Goal: Check status: Check status

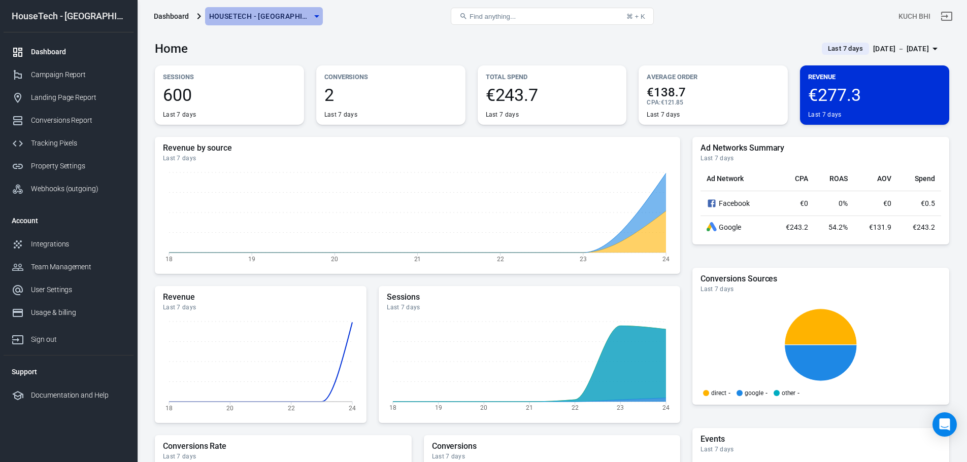
click at [311, 15] on icon "button" at bounding box center [317, 16] width 12 height 12
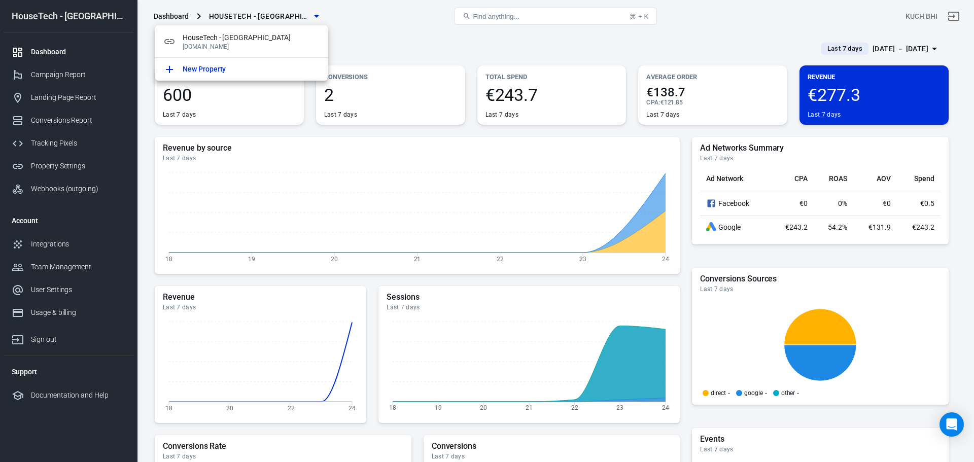
click at [350, 18] on div at bounding box center [487, 231] width 974 height 462
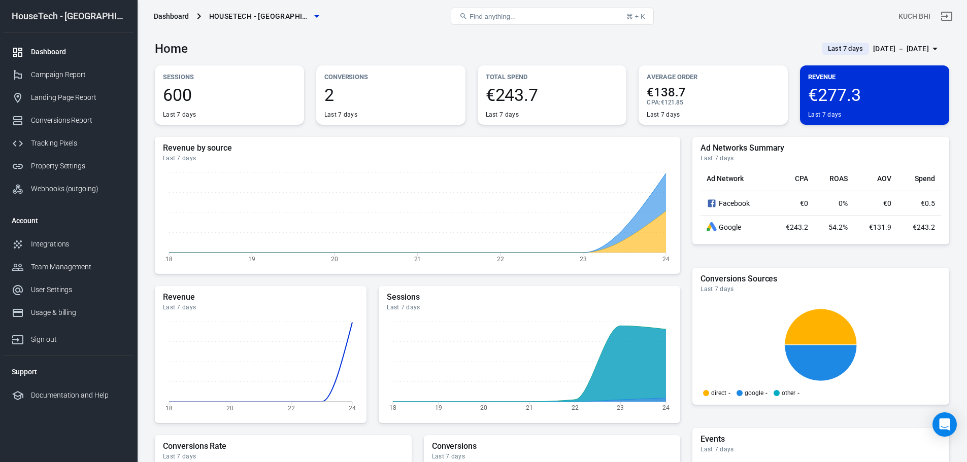
click at [836, 44] on span "Last 7 days" at bounding box center [845, 49] width 43 height 10
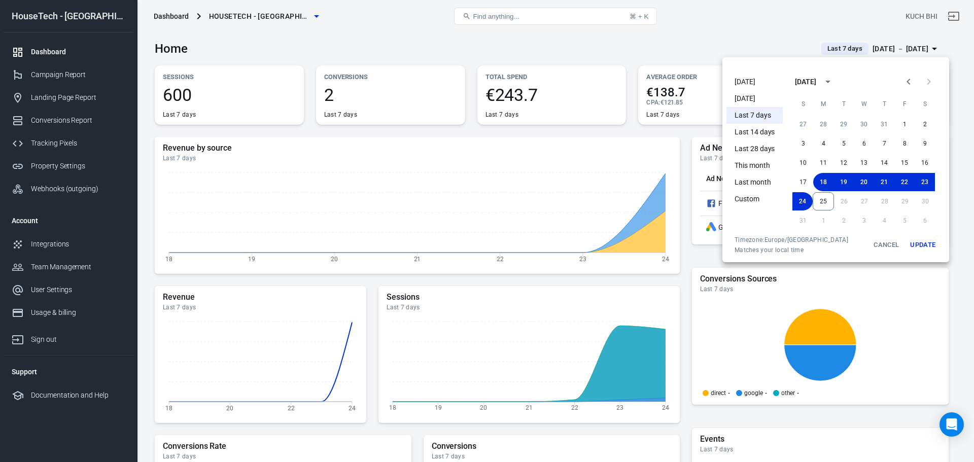
click at [757, 88] on li "[DATE]" at bounding box center [755, 82] width 56 height 17
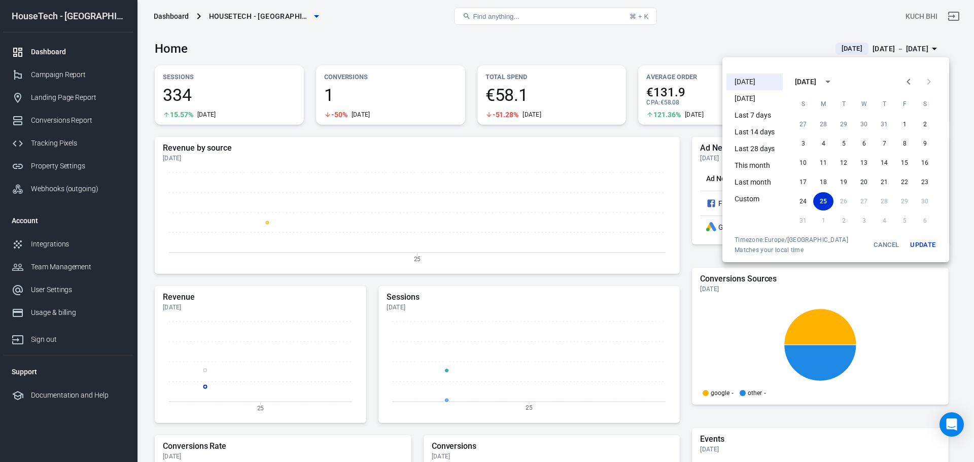
click at [542, 44] on div at bounding box center [487, 231] width 974 height 462
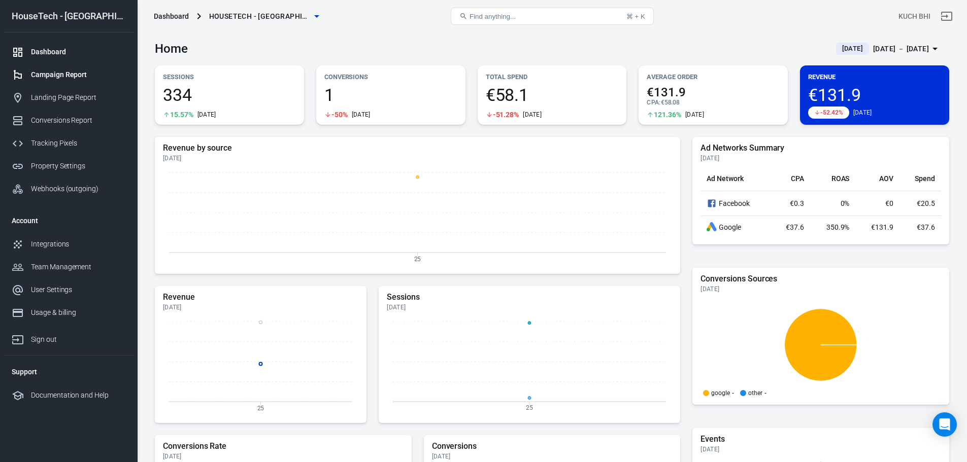
click at [91, 77] on div "Campaign Report" at bounding box center [78, 75] width 94 height 11
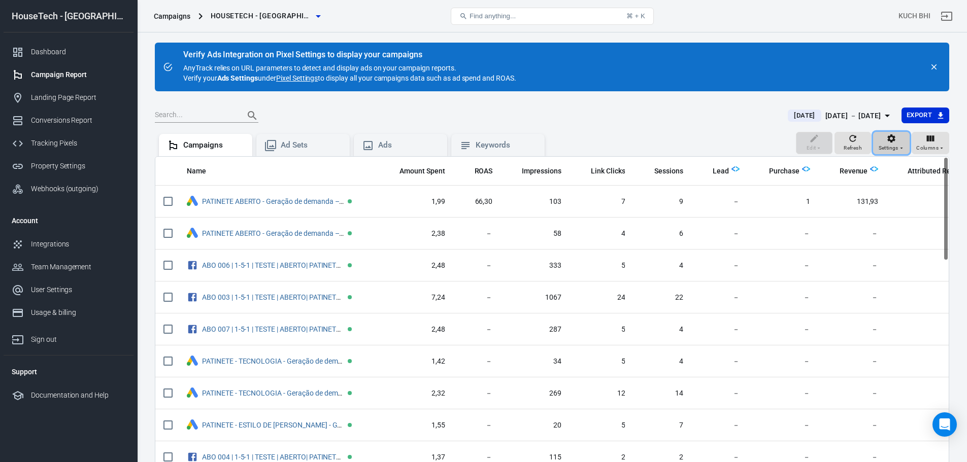
click at [889, 142] on icon "button" at bounding box center [891, 138] width 10 height 10
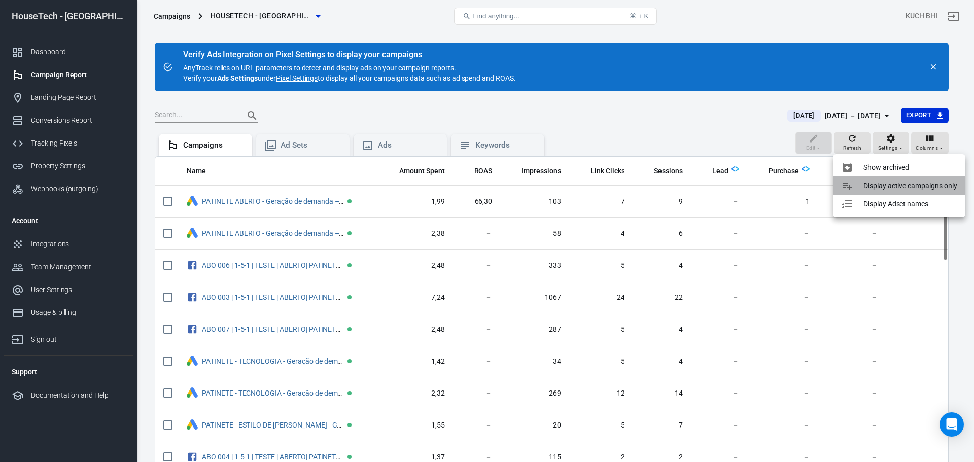
click at [890, 181] on p "Display active campaigns only" at bounding box center [911, 186] width 94 height 11
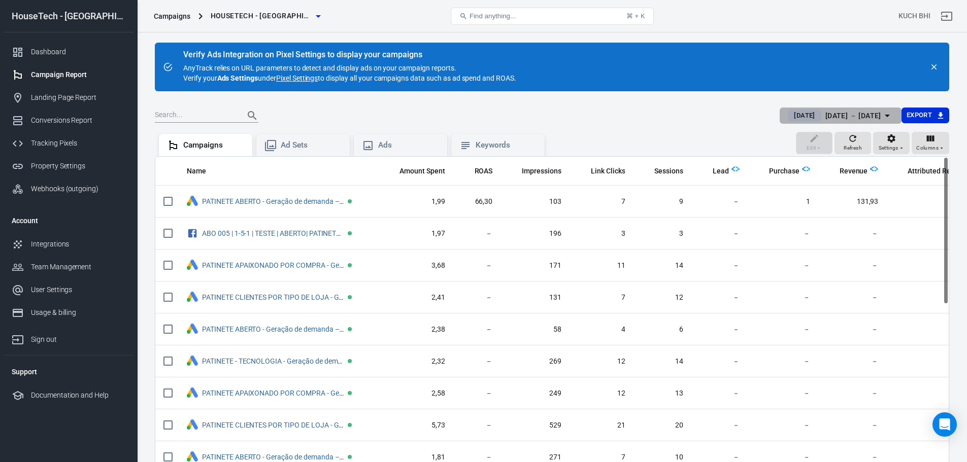
click at [849, 113] on div "[DATE] － [DATE]" at bounding box center [853, 116] width 56 height 13
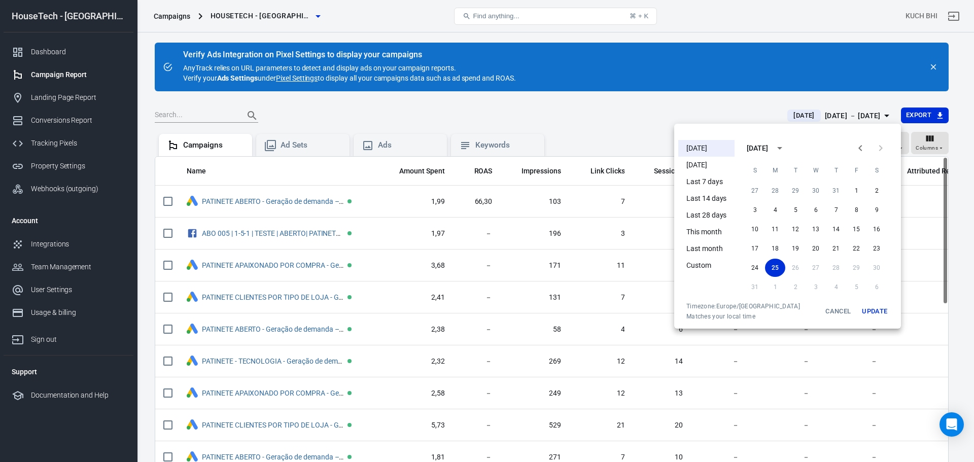
click at [633, 106] on div at bounding box center [487, 231] width 974 height 462
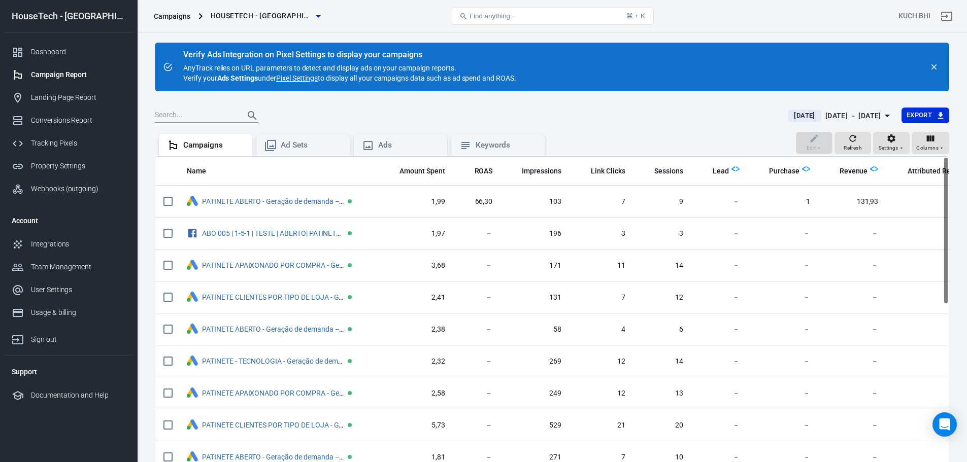
click at [825, 119] on div "[DATE] － [DATE]" at bounding box center [853, 116] width 56 height 13
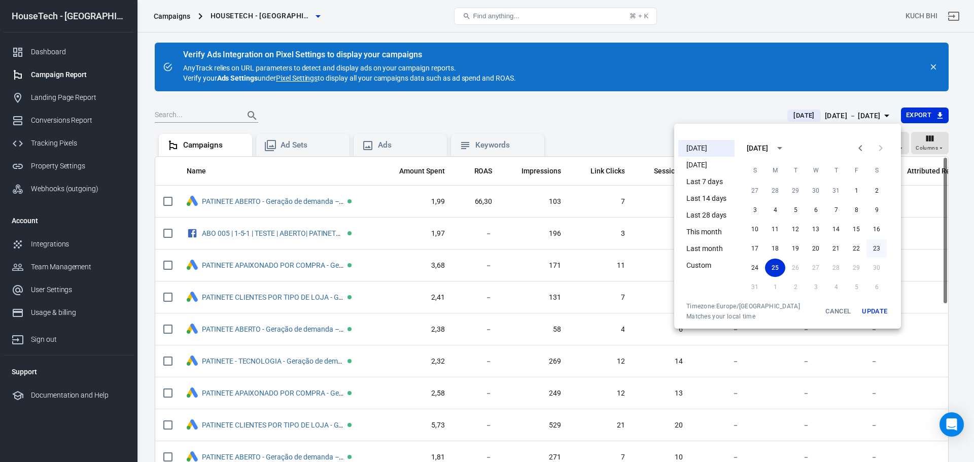
click at [881, 246] on button "23" at bounding box center [877, 249] width 20 height 18
click at [883, 310] on button "Update" at bounding box center [875, 311] width 32 height 18
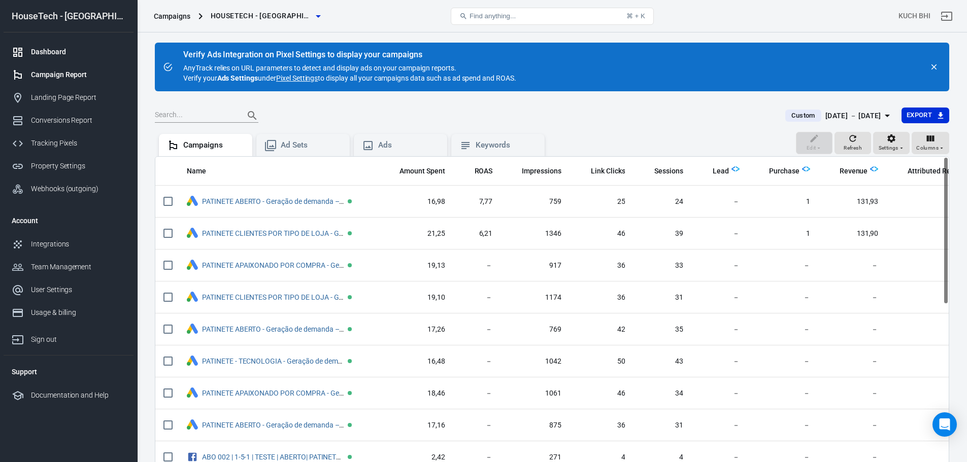
click at [108, 53] on div "Dashboard" at bounding box center [78, 52] width 94 height 11
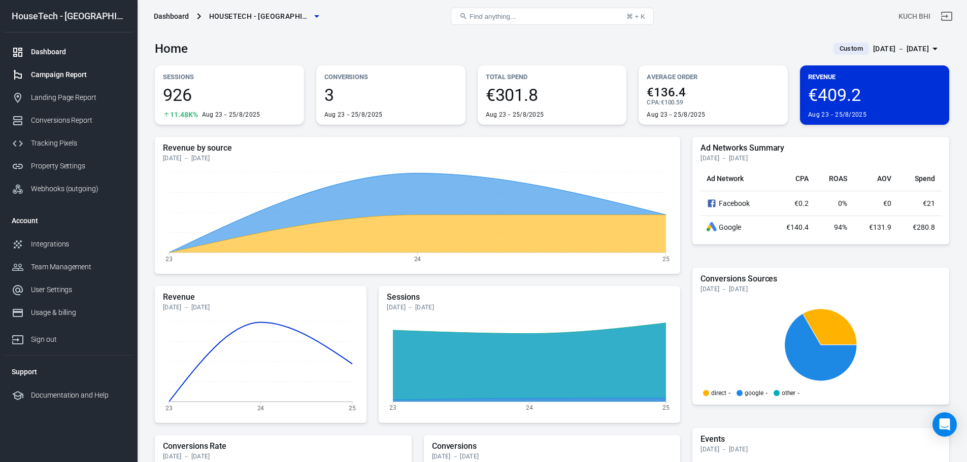
click at [87, 79] on div "Campaign Report" at bounding box center [78, 75] width 94 height 11
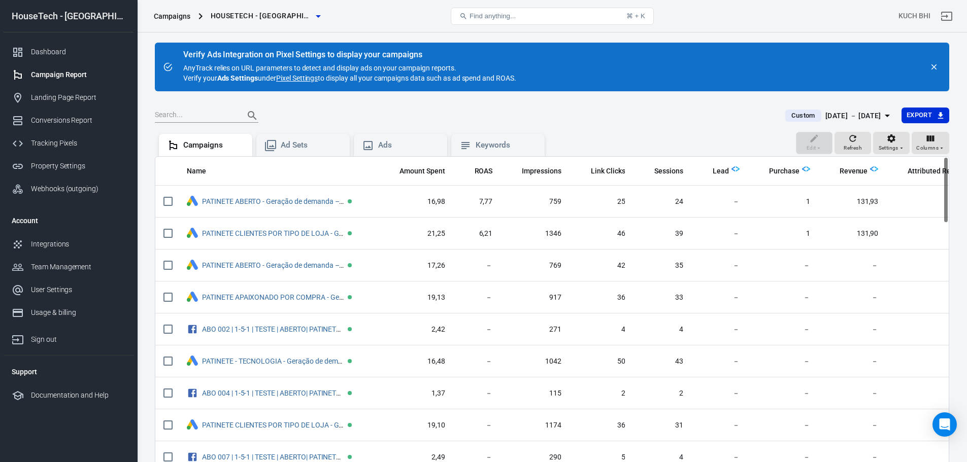
click at [825, 120] on div "[DATE] － [DATE]" at bounding box center [853, 116] width 56 height 13
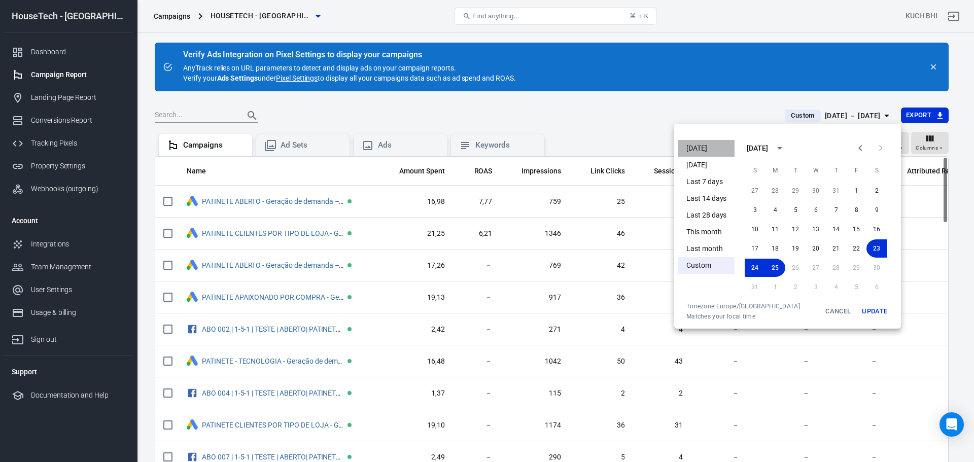
click at [689, 153] on li "[DATE]" at bounding box center [707, 148] width 56 height 17
click at [646, 134] on div at bounding box center [487, 231] width 974 height 462
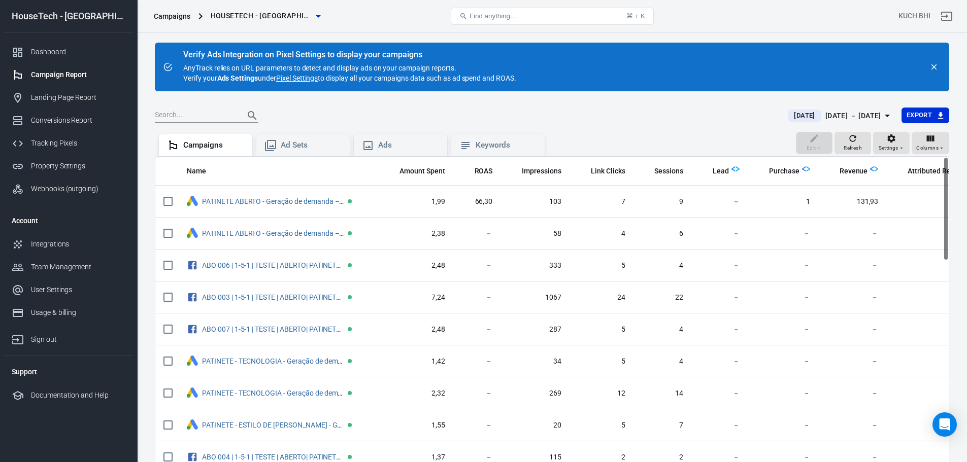
click at [798, 118] on div "[DATE] [DATE] － [DATE]" at bounding box center [834, 116] width 93 height 13
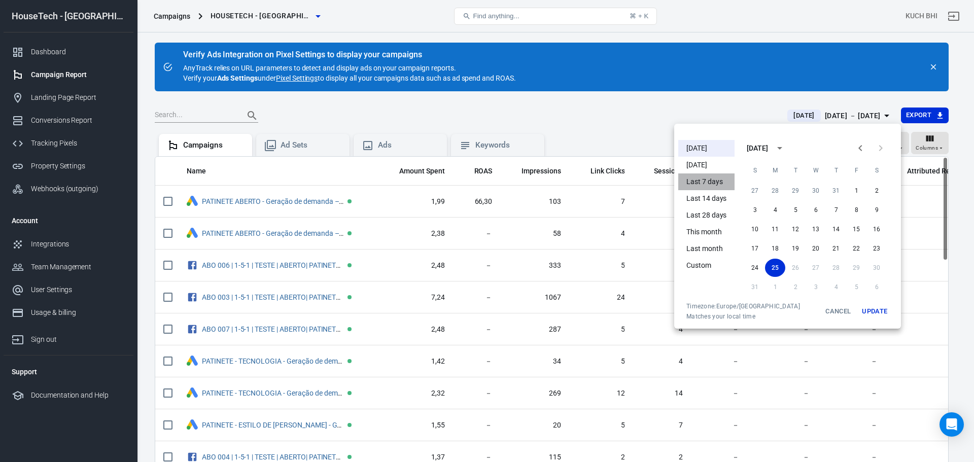
click at [695, 177] on li "Last 7 days" at bounding box center [707, 182] width 56 height 17
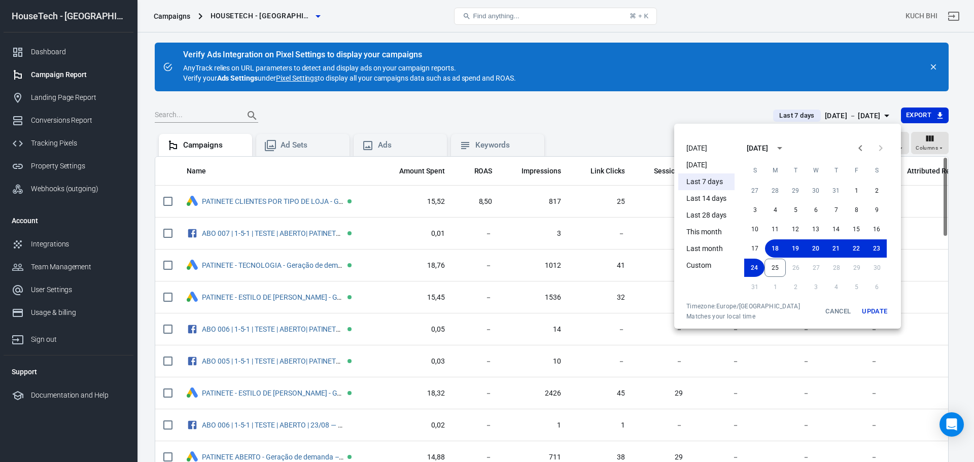
click at [604, 110] on div at bounding box center [487, 231] width 974 height 462
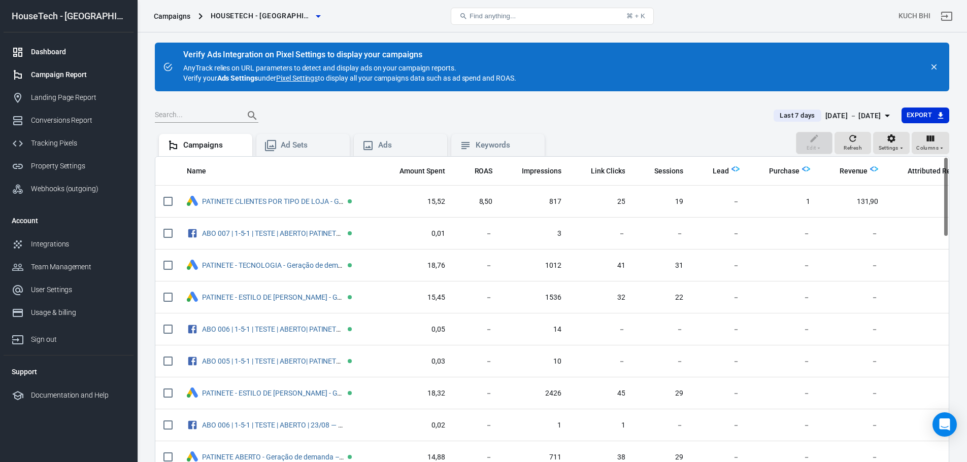
click at [70, 48] on div "Dashboard" at bounding box center [78, 52] width 94 height 11
